Goal: Share content: Share content

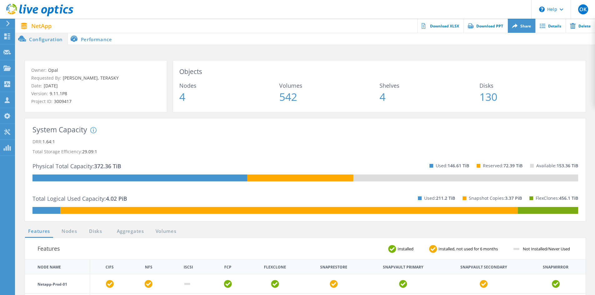
click at [517, 25] on icon at bounding box center [515, 26] width 6 height 5
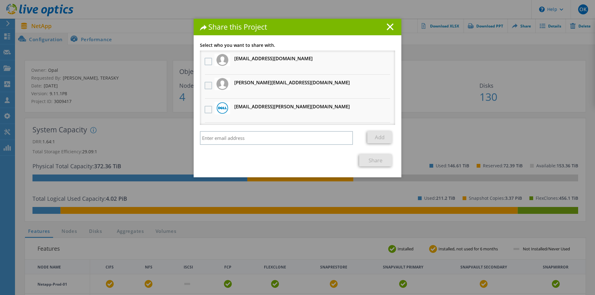
click at [208, 84] on label at bounding box center [208, 85] width 9 height 7
click at [0, 0] on input "checkbox" at bounding box center [0, 0] width 0 height 0
click at [379, 160] on link "Share" at bounding box center [375, 160] width 33 height 12
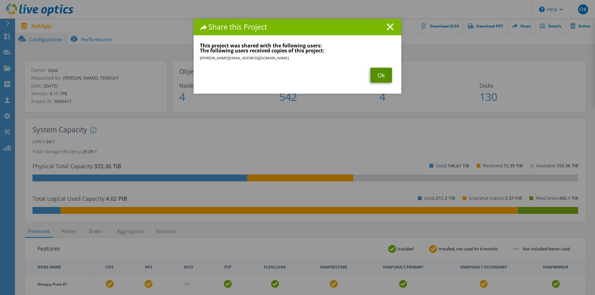
click at [377, 75] on link "Ok" at bounding box center [381, 75] width 22 height 15
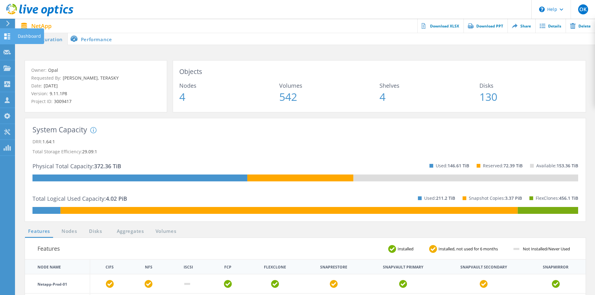
click at [10, 36] on icon at bounding box center [6, 36] width 7 height 6
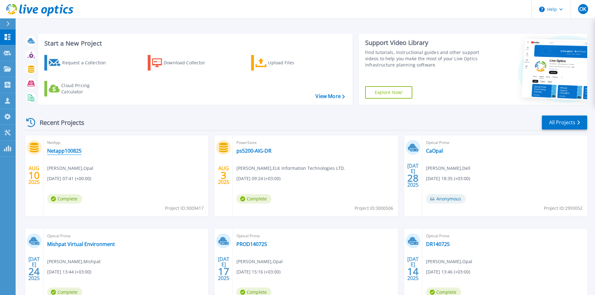
click at [69, 152] on link "Netapp100825" at bounding box center [64, 151] width 34 height 6
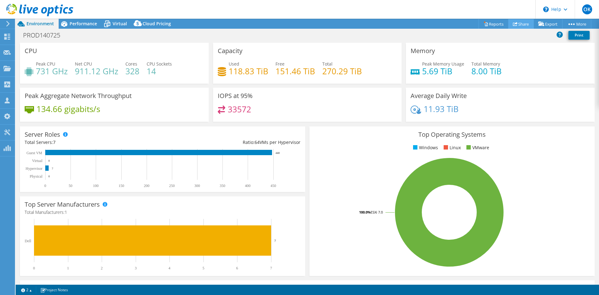
click at [521, 26] on link "Share" at bounding box center [522, 24] width 26 height 10
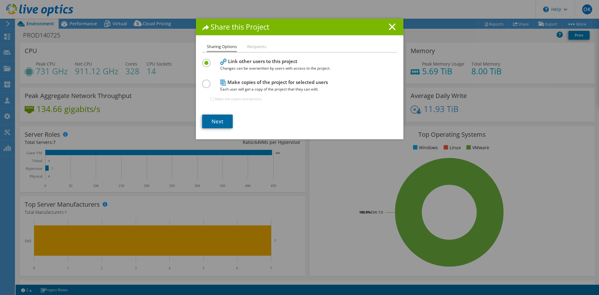
click at [217, 121] on link "Next" at bounding box center [217, 122] width 31 height 14
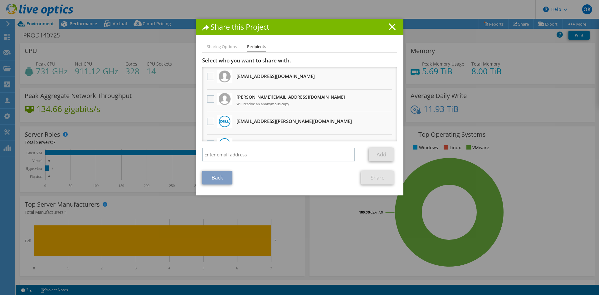
click at [213, 99] on label at bounding box center [211, 98] width 9 height 7
click at [0, 0] on input "checkbox" at bounding box center [0, 0] width 0 height 0
click at [377, 176] on link "Share" at bounding box center [378, 178] width 33 height 14
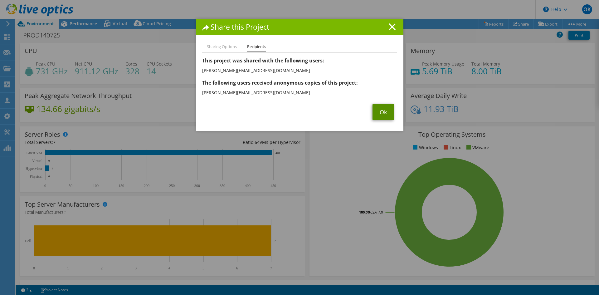
click at [380, 115] on link "Ok" at bounding box center [384, 112] width 22 height 16
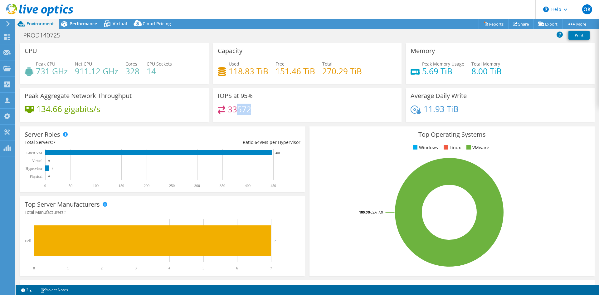
drag, startPoint x: 236, startPoint y: 111, endPoint x: 253, endPoint y: 110, distance: 16.9
click at [253, 110] on div "33572" at bounding box center [308, 112] width 180 height 13
drag, startPoint x: 227, startPoint y: 110, endPoint x: 254, endPoint y: 111, distance: 26.9
click at [254, 111] on div "33572" at bounding box center [308, 112] width 180 height 13
click at [81, 21] on span "Performance" at bounding box center [83, 24] width 27 height 6
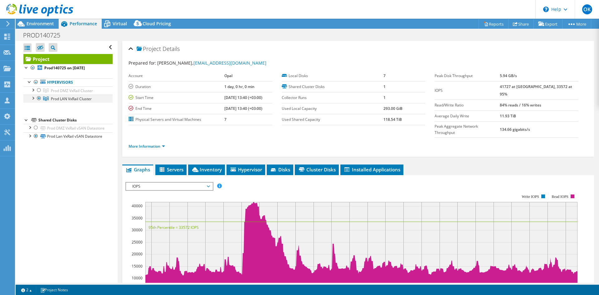
click at [34, 98] on div at bounding box center [33, 98] width 6 height 6
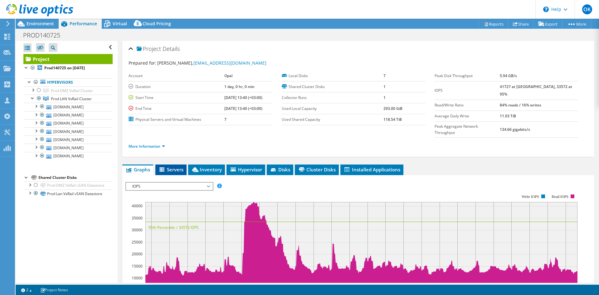
click at [163, 167] on icon at bounding box center [162, 169] width 5 height 4
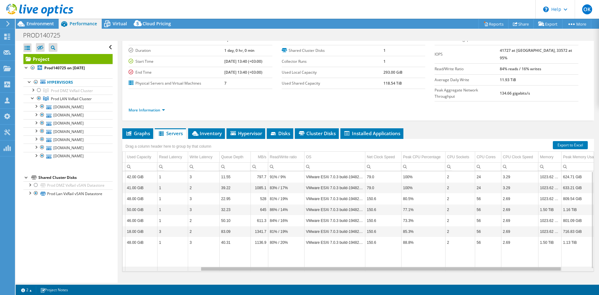
scroll to position [0, 136]
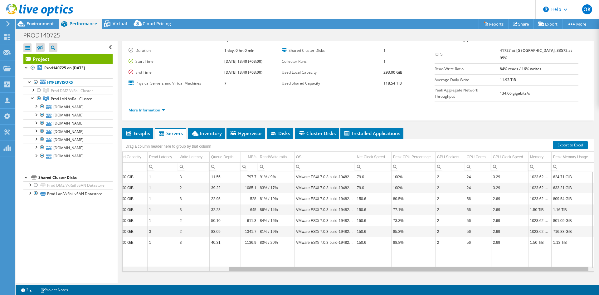
drag, startPoint x: 456, startPoint y: 257, endPoint x: 486, endPoint y: 241, distance: 34.9
click at [486, 241] on body "OK Channel Partner Oleg Kovalev oleg@elk-group.com ELK GROUP PTY LTD My Profile…" at bounding box center [299, 147] width 599 height 295
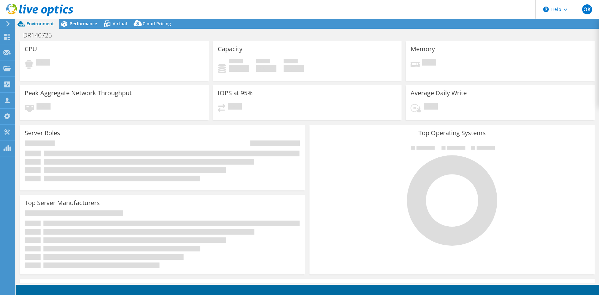
select select "USD"
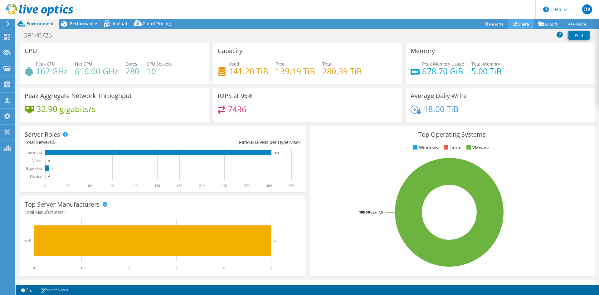
click at [516, 24] on link "Share" at bounding box center [522, 24] width 26 height 10
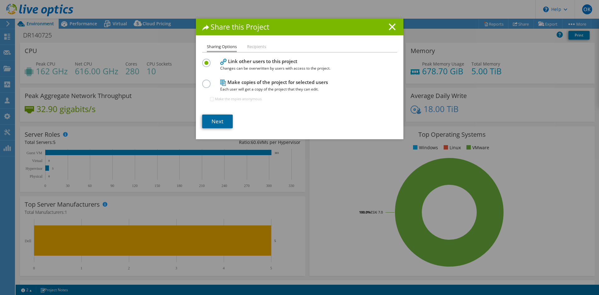
click at [214, 122] on link "Next" at bounding box center [217, 122] width 31 height 14
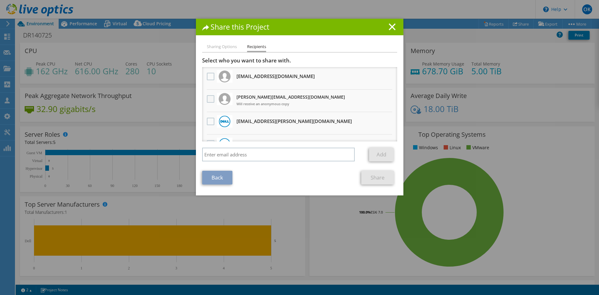
click at [209, 101] on label at bounding box center [211, 98] width 9 height 7
click at [0, 0] on input "checkbox" at bounding box center [0, 0] width 0 height 0
click at [383, 181] on link "Share" at bounding box center [378, 178] width 33 height 14
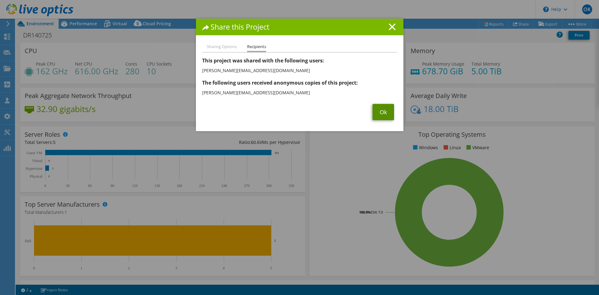
click at [379, 110] on link "Ok" at bounding box center [384, 112] width 22 height 16
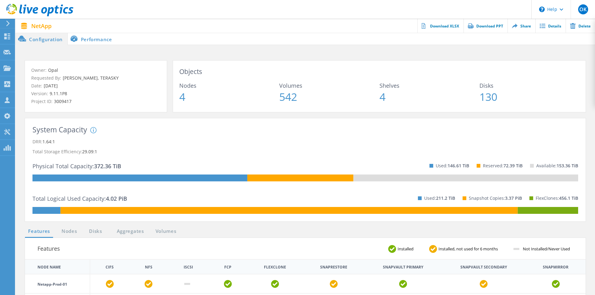
scroll to position [94, 0]
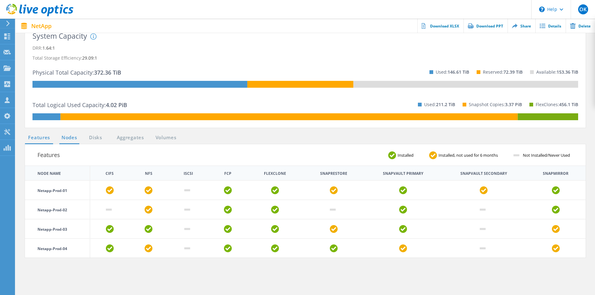
click at [69, 140] on link "Nodes" at bounding box center [69, 138] width 20 height 8
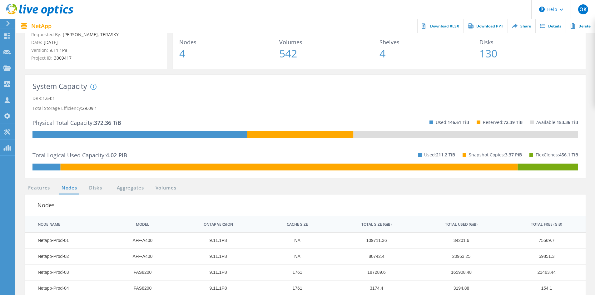
scroll to position [0, 0]
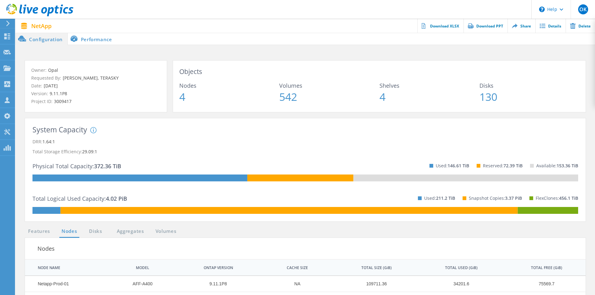
click at [91, 40] on li "Performance" at bounding box center [92, 38] width 49 height 12
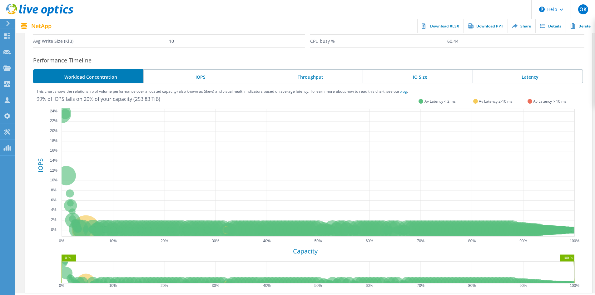
scroll to position [165, 0]
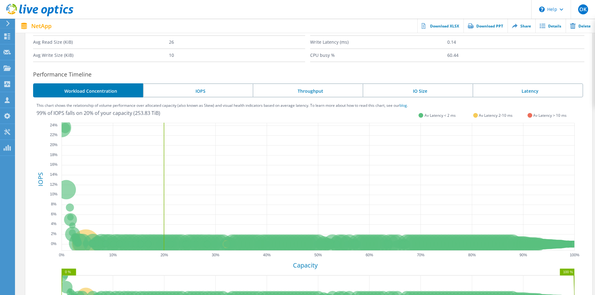
click at [208, 88] on li "IOPS" at bounding box center [198, 90] width 110 height 14
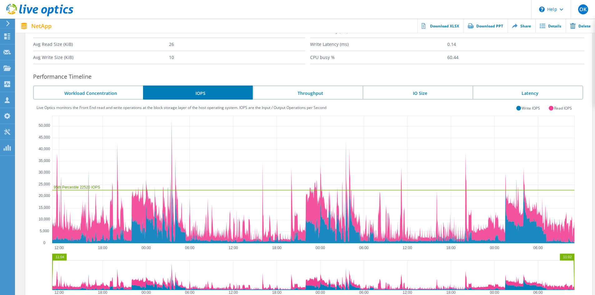
scroll to position [134, 0]
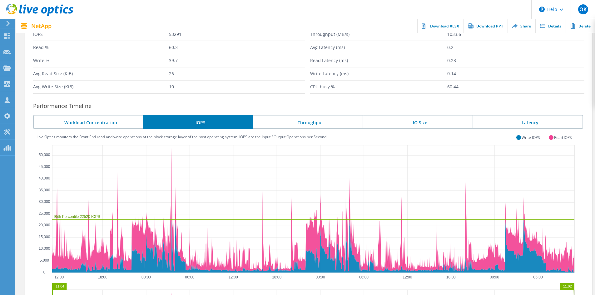
click at [301, 123] on li "Throughput" at bounding box center [308, 122] width 110 height 14
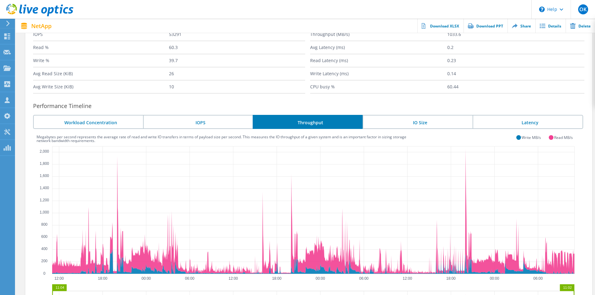
click at [525, 122] on li "Latency" at bounding box center [527, 122] width 111 height 14
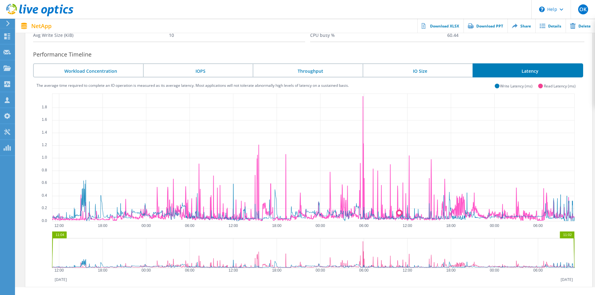
scroll to position [196, 0]
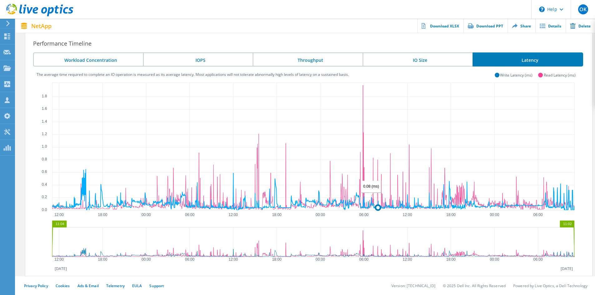
drag, startPoint x: 352, startPoint y: 206, endPoint x: 376, endPoint y: 206, distance: 23.7
click at [376, 206] on g at bounding box center [313, 148] width 527 height 130
click at [360, 206] on circle at bounding box center [362, 207] width 5 height 5
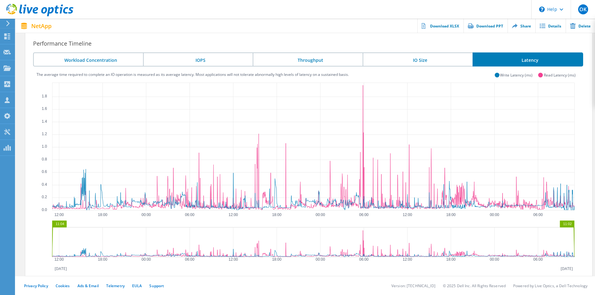
click at [424, 58] on li "IO Size" at bounding box center [417, 59] width 110 height 14
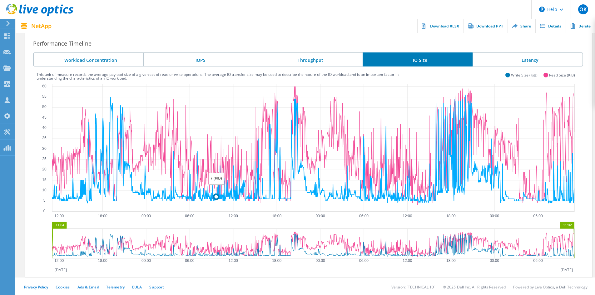
click at [214, 197] on circle at bounding box center [216, 196] width 5 height 5
drag, startPoint x: 216, startPoint y: 197, endPoint x: 246, endPoint y: 198, distance: 29.7
click at [246, 198] on g at bounding box center [313, 146] width 527 height 124
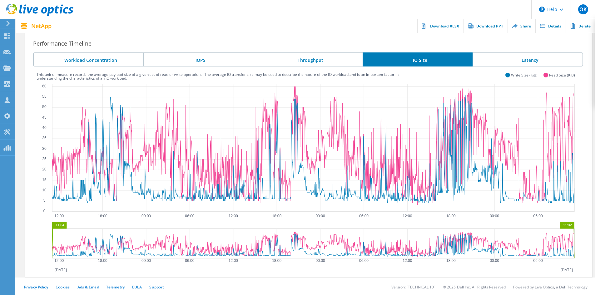
click at [319, 58] on li "Throughput" at bounding box center [308, 59] width 110 height 14
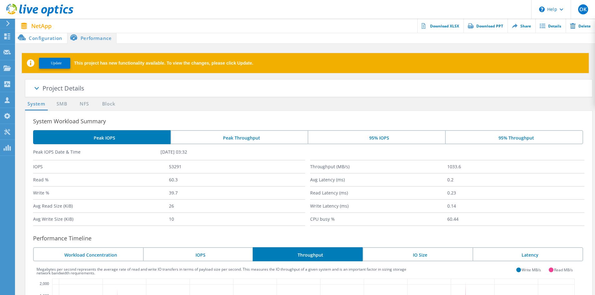
scroll to position [0, 0]
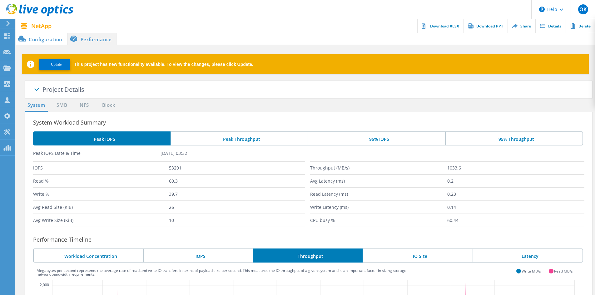
click at [226, 137] on li "Peak Throughput" at bounding box center [238, 138] width 137 height 14
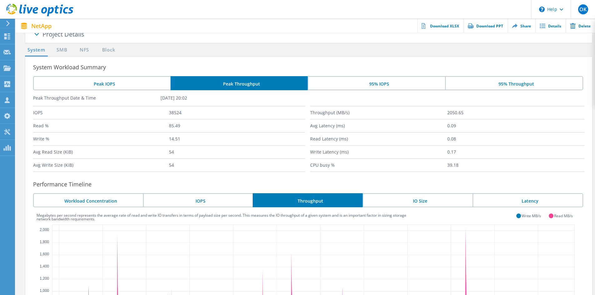
scroll to position [62, 0]
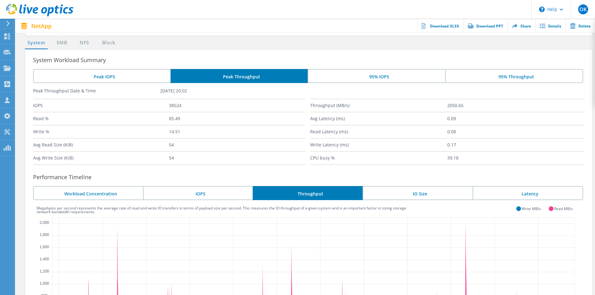
click at [382, 78] on li "95% IOPS" at bounding box center [376, 76] width 137 height 14
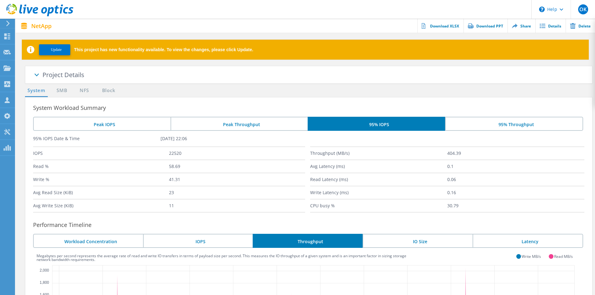
scroll to position [0, 0]
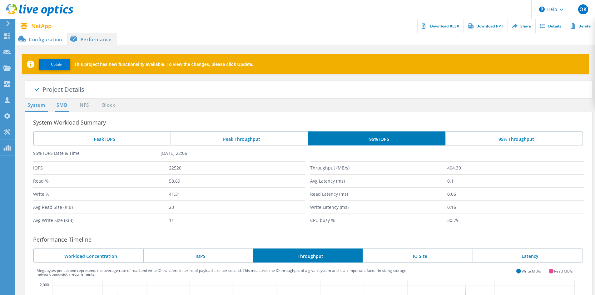
click at [59, 106] on link "SMB" at bounding box center [62, 105] width 14 height 8
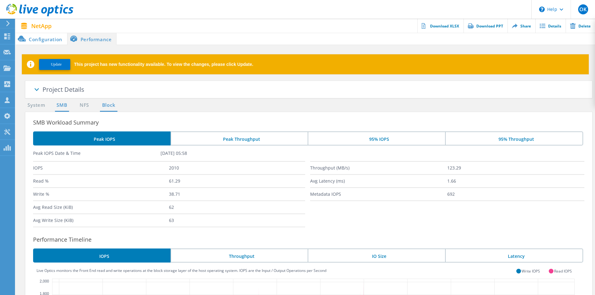
click at [108, 103] on link "Block" at bounding box center [108, 105] width 17 height 8
click at [55, 35] on li "Configuration" at bounding box center [42, 38] width 52 height 12
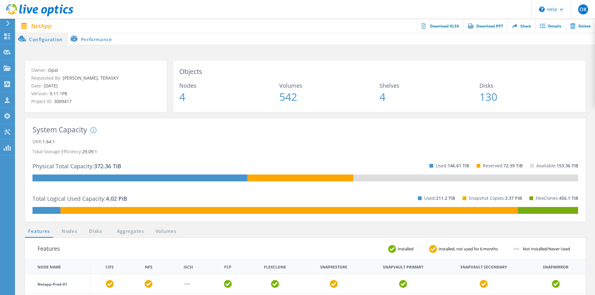
click at [94, 130] on icon at bounding box center [93, 130] width 6 height 6
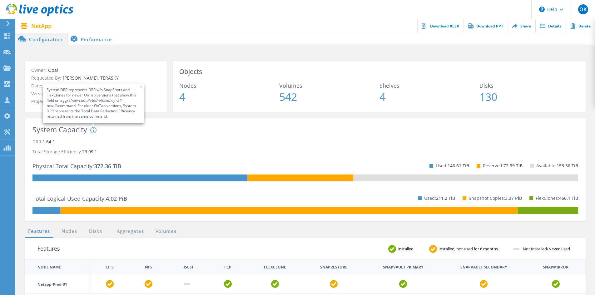
click at [170, 143] on div "System DRR represents DRR w/o SnapShots and FlexClones for newer OnTap versions…" at bounding box center [140, 150] width 101 height 46
